Goal: Task Accomplishment & Management: Complete application form

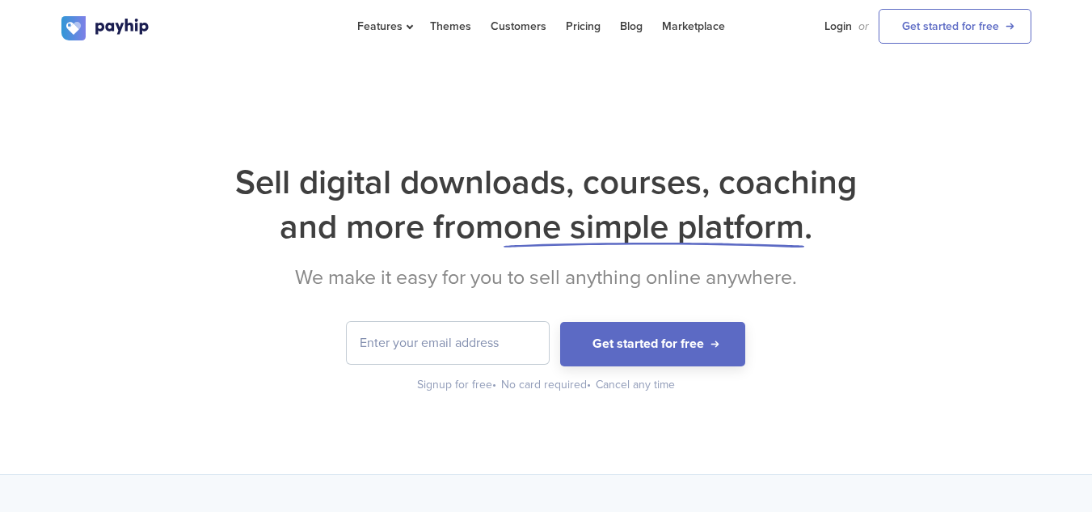
click at [471, 330] on input "email" at bounding box center [448, 343] width 202 height 42
type input "[EMAIL_ADDRESS][DOMAIN_NAME]"
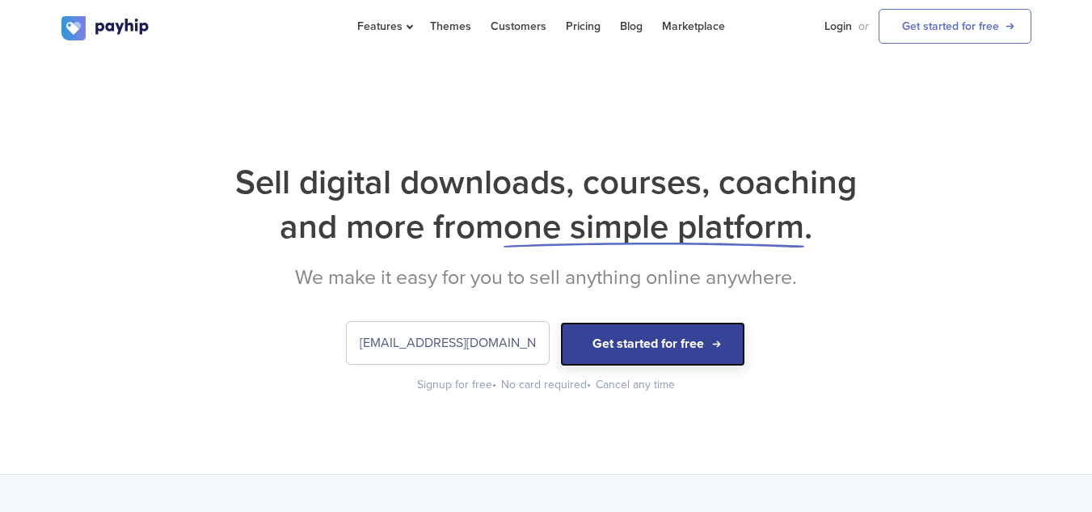
click at [585, 353] on button "Get started for free" at bounding box center [652, 344] width 185 height 44
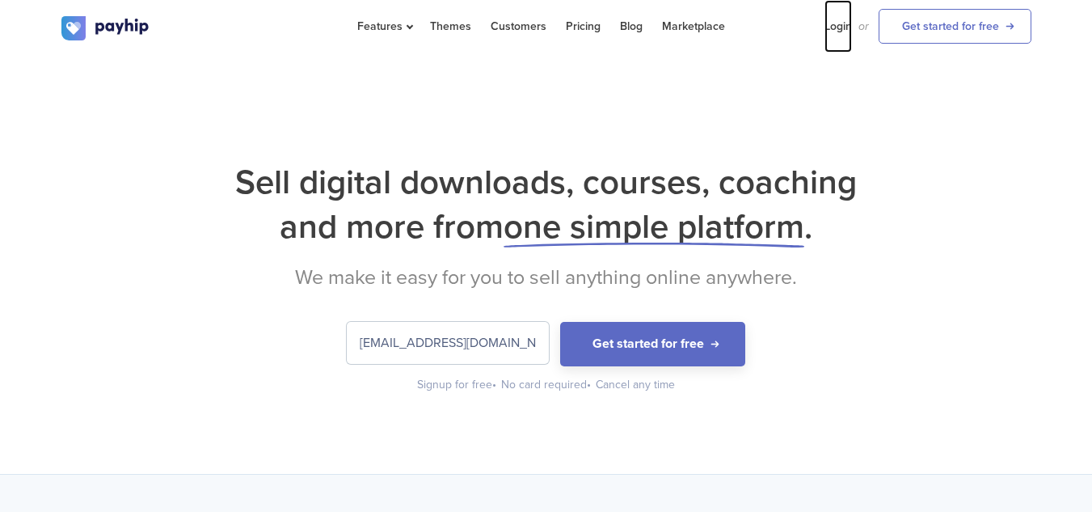
click at [841, 25] on link "Login" at bounding box center [838, 26] width 27 height 53
